Goal: Use online tool/utility: Utilize a website feature to perform a specific function

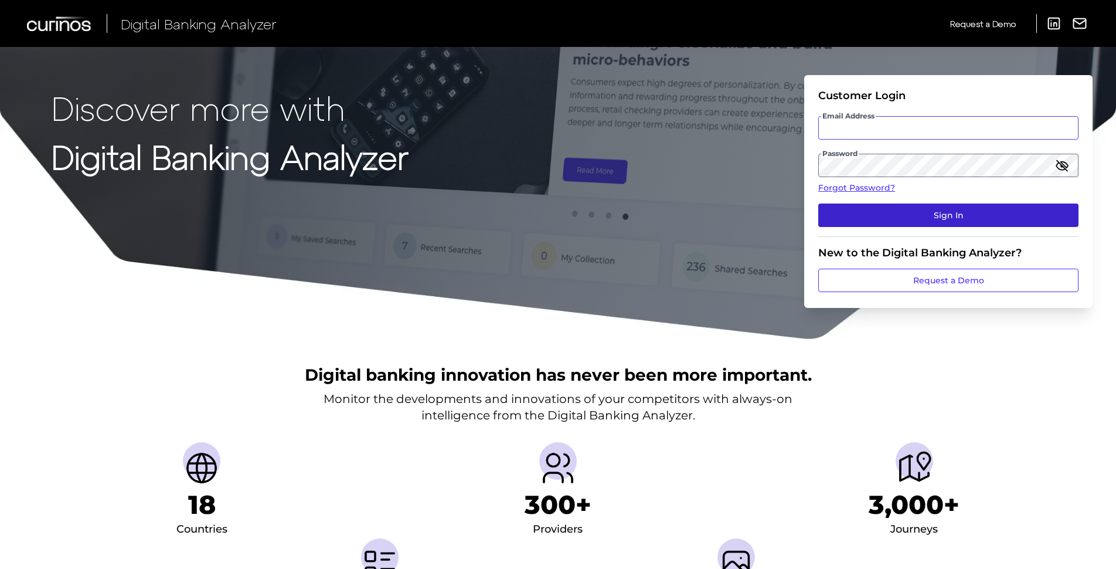
type input "[PERSON_NAME][EMAIL_ADDRESS][PERSON_NAME][DOMAIN_NAME]"
click at [854, 208] on button "Sign In" at bounding box center [949, 214] width 260 height 23
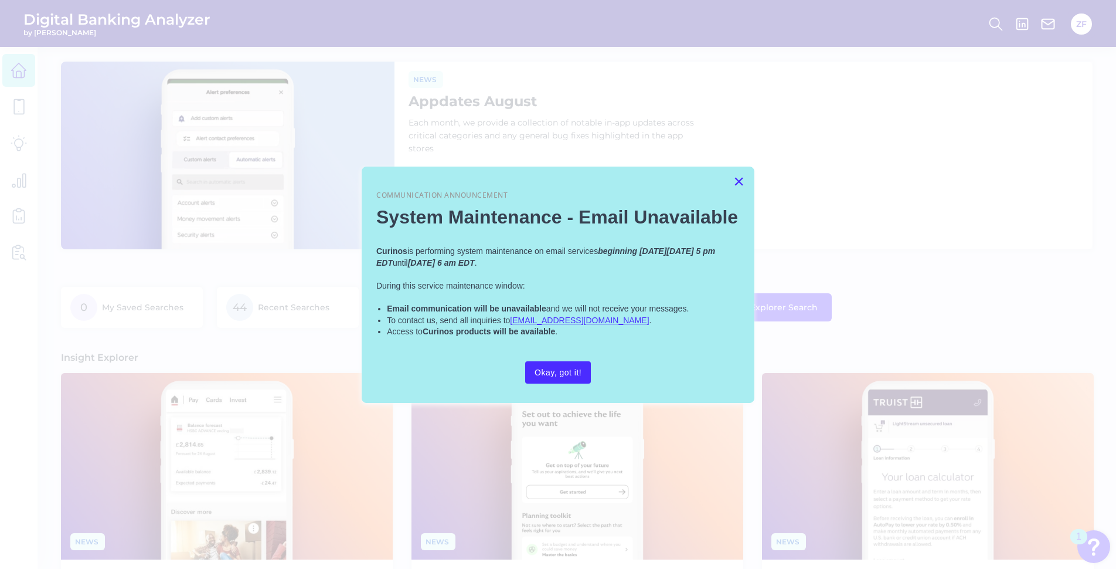
click at [739, 175] on button "×" at bounding box center [739, 181] width 11 height 19
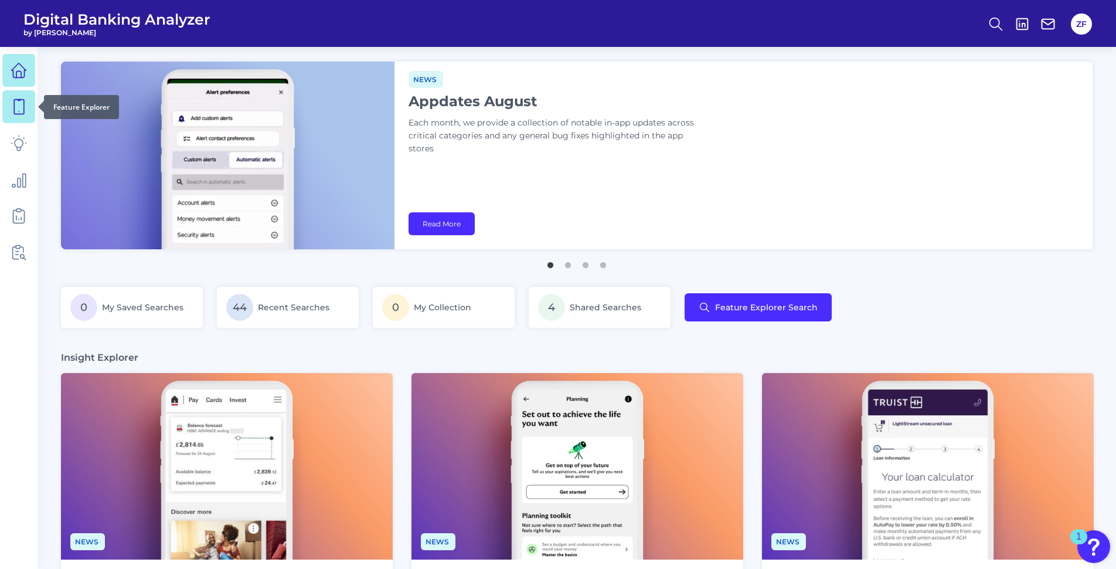
click at [21, 101] on icon at bounding box center [19, 107] width 16 height 16
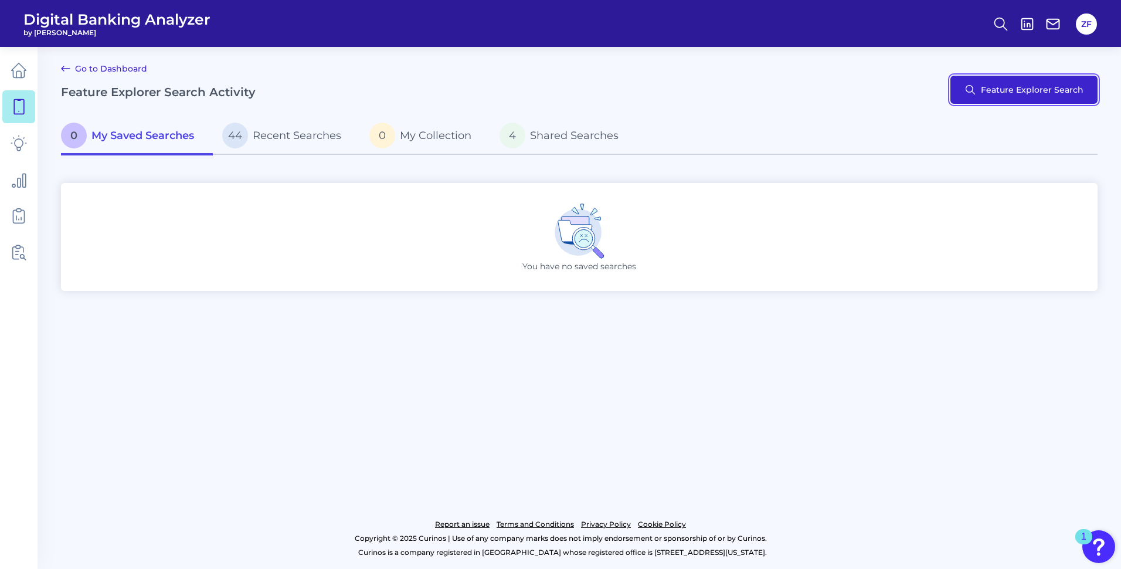
click at [1002, 83] on button "Feature Explorer Search" at bounding box center [1023, 90] width 147 height 28
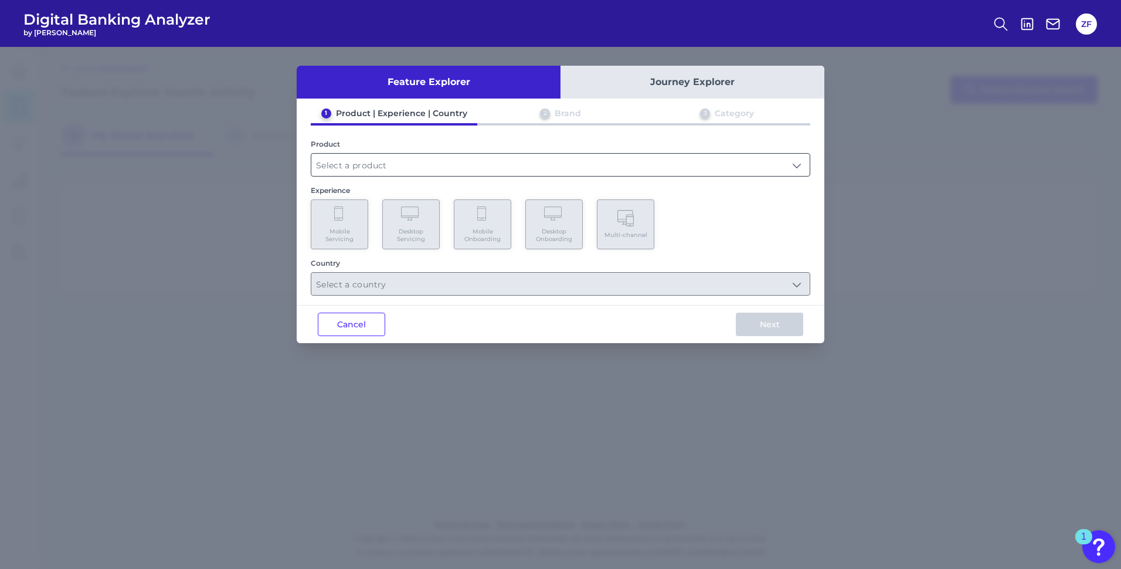
click at [397, 167] on input "text" at bounding box center [560, 165] width 498 height 22
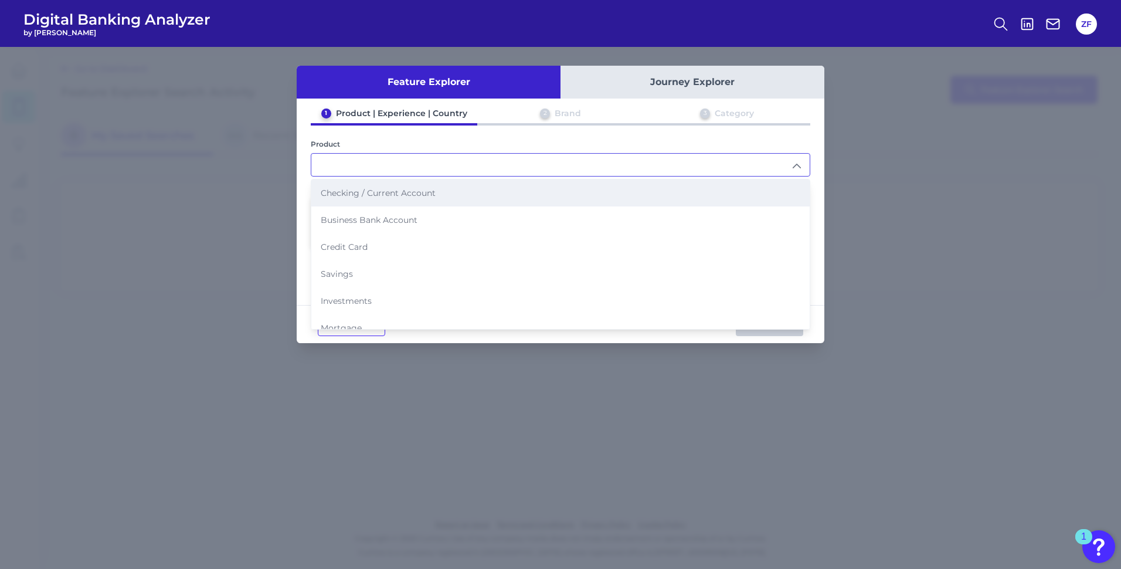
click at [377, 200] on li "Checking / Current Account" at bounding box center [560, 192] width 498 height 27
type input "Checking / Current Account"
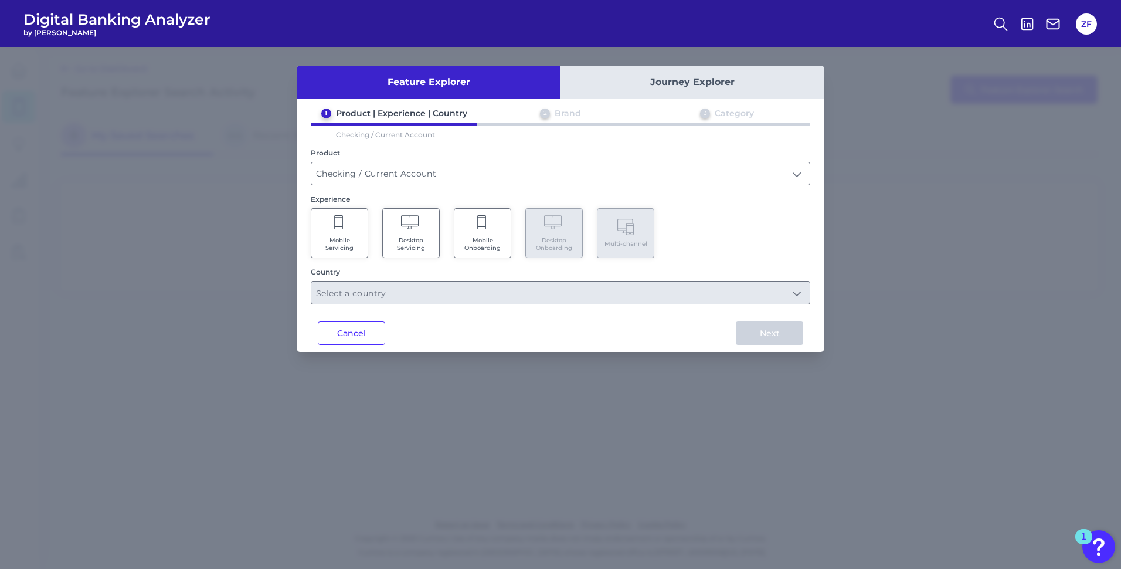
click at [347, 240] on span "Mobile Servicing" at bounding box center [339, 243] width 45 height 15
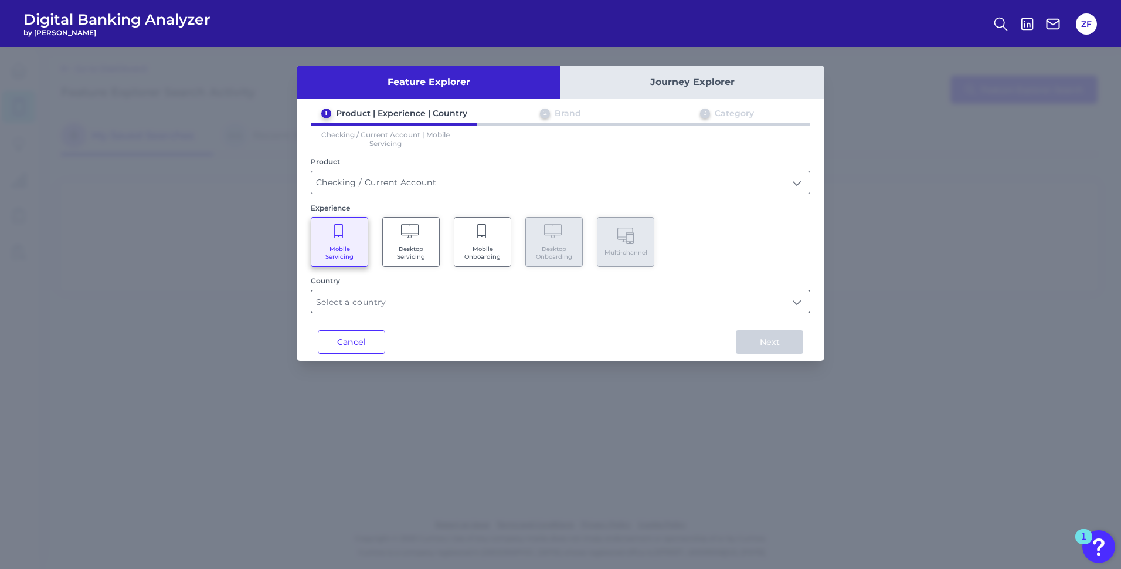
click at [370, 297] on input "text" at bounding box center [560, 301] width 498 height 22
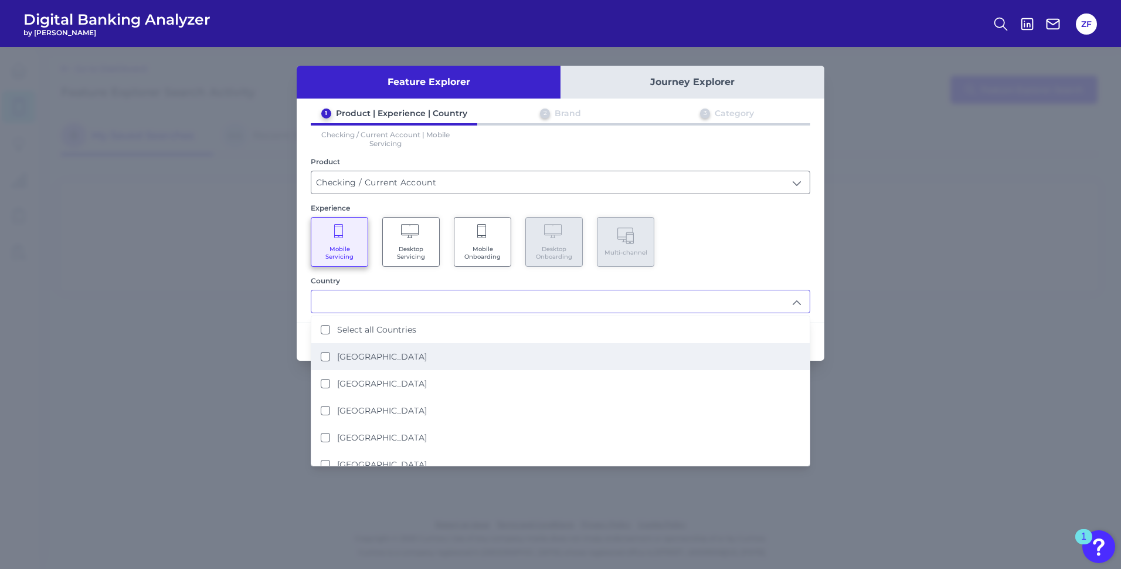
click at [366, 364] on li "[GEOGRAPHIC_DATA]" at bounding box center [560, 356] width 498 height 27
type input "[GEOGRAPHIC_DATA]"
click at [768, 264] on div "Mobile Servicing Desktop Servicing Mobile Onboarding Desktop Onboarding Multi-c…" at bounding box center [561, 242] width 500 height 50
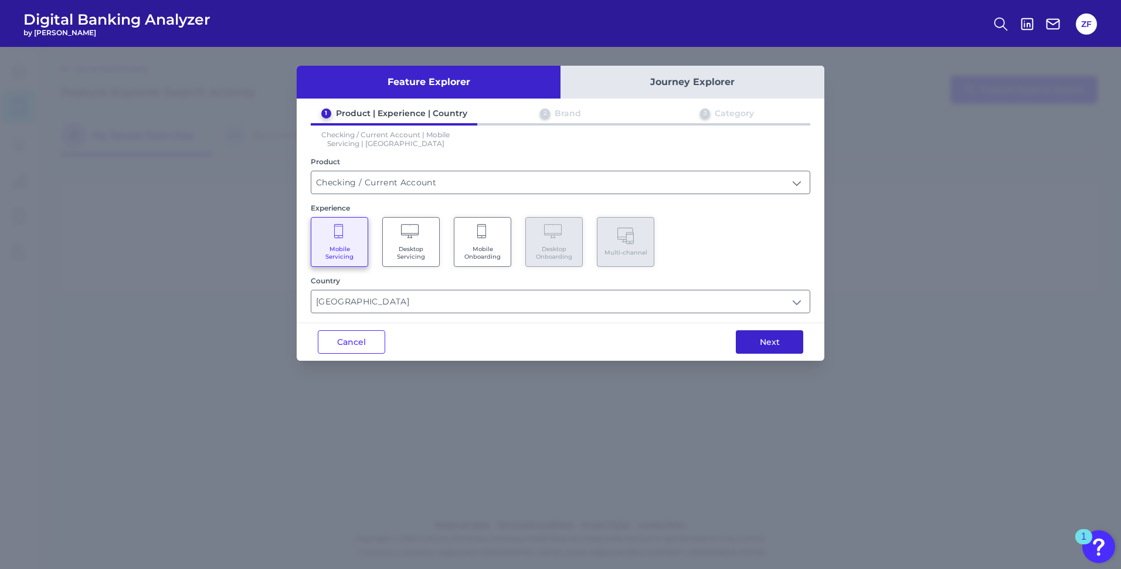
click at [776, 343] on button "Next" at bounding box center [769, 341] width 67 height 23
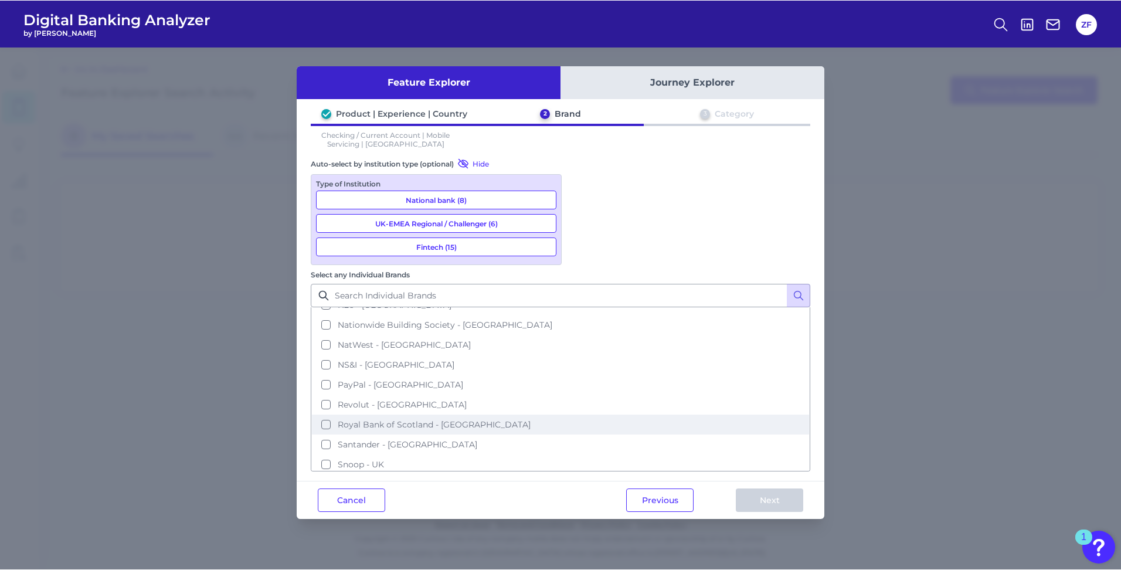
scroll to position [436, 0]
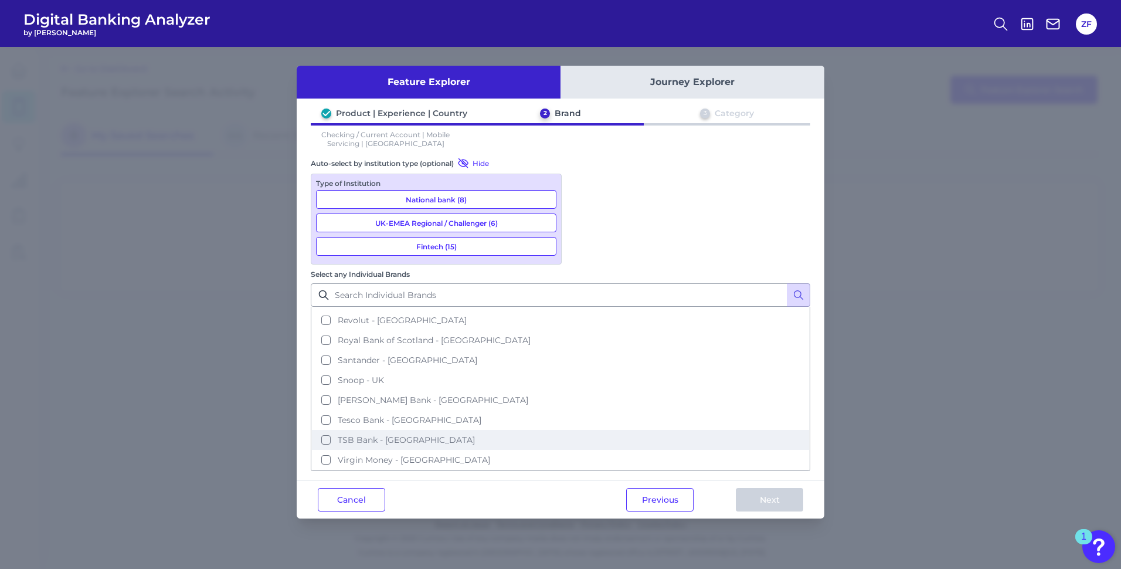
click at [475, 434] on span "TSB Bank - [GEOGRAPHIC_DATA]" at bounding box center [406, 439] width 137 height 11
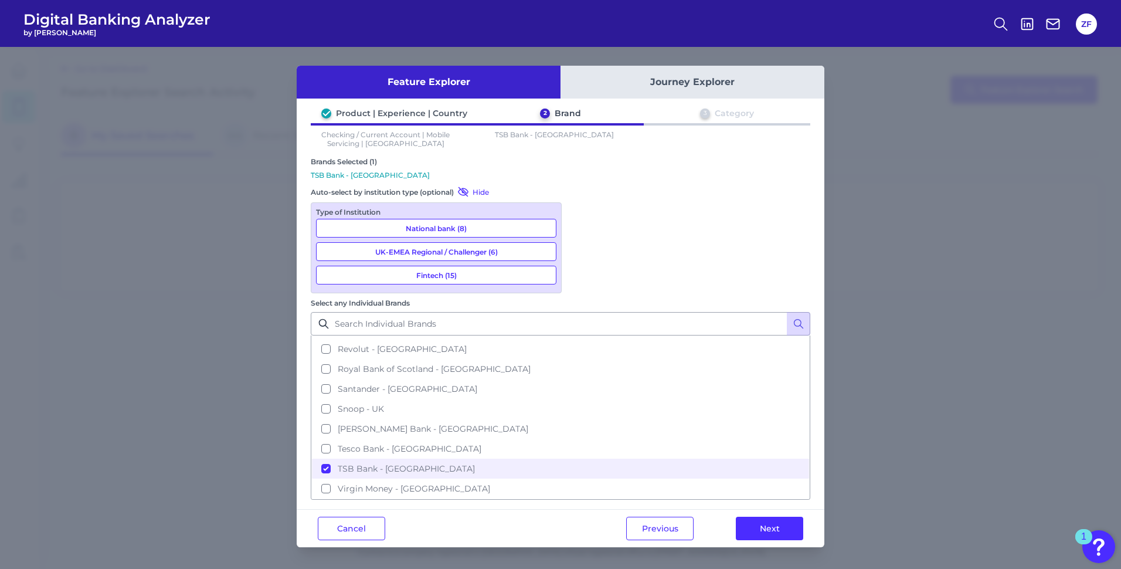
click at [746, 510] on div "Previous Next" at bounding box center [714, 529] width 219 height 38
click at [755, 517] on button "Next" at bounding box center [769, 528] width 67 height 23
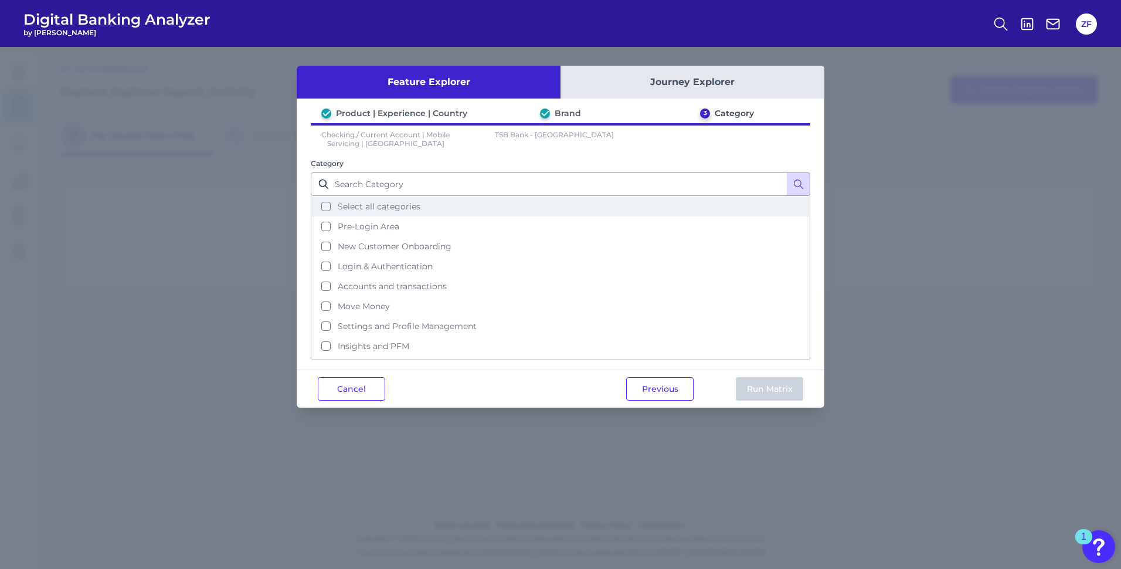
click at [383, 208] on span "Select all categories" at bounding box center [379, 206] width 83 height 11
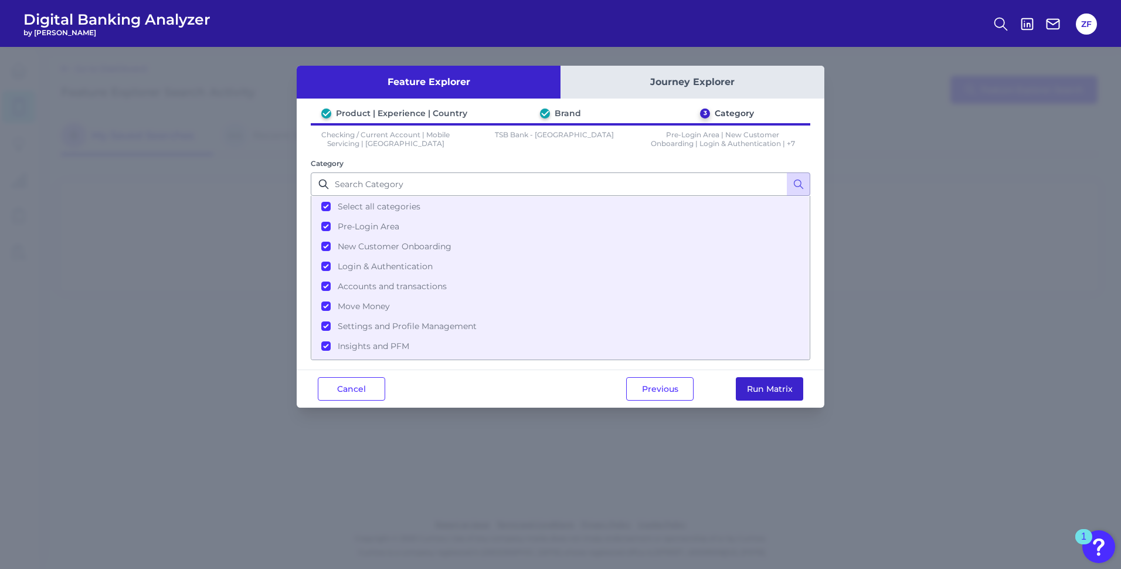
click at [751, 396] on button "Run Matrix" at bounding box center [769, 388] width 67 height 23
